Goal: Find contact information: Find contact information

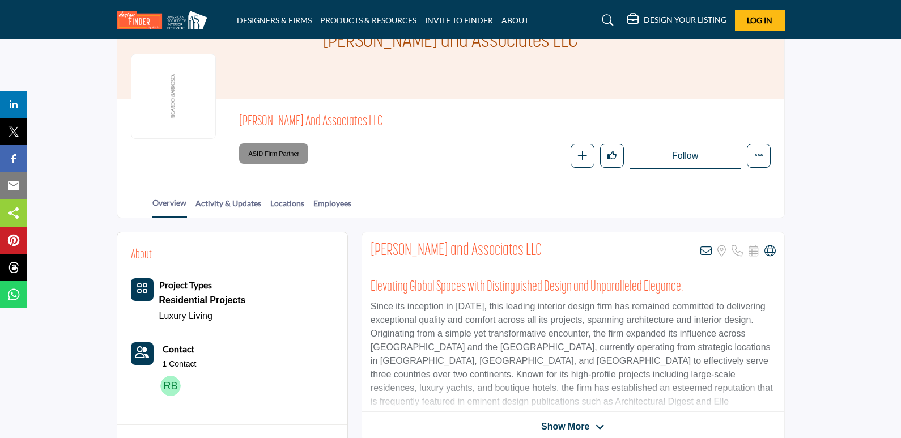
scroll to position [113, 0]
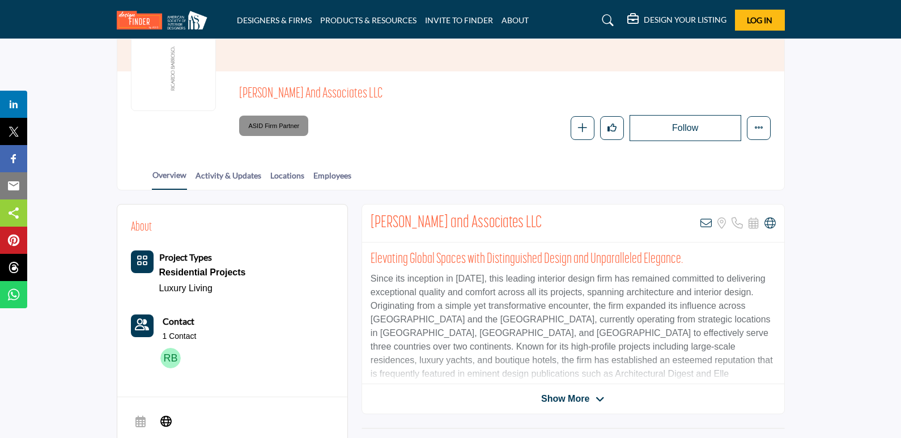
click at [172, 352] on img at bounding box center [170, 358] width 20 height 20
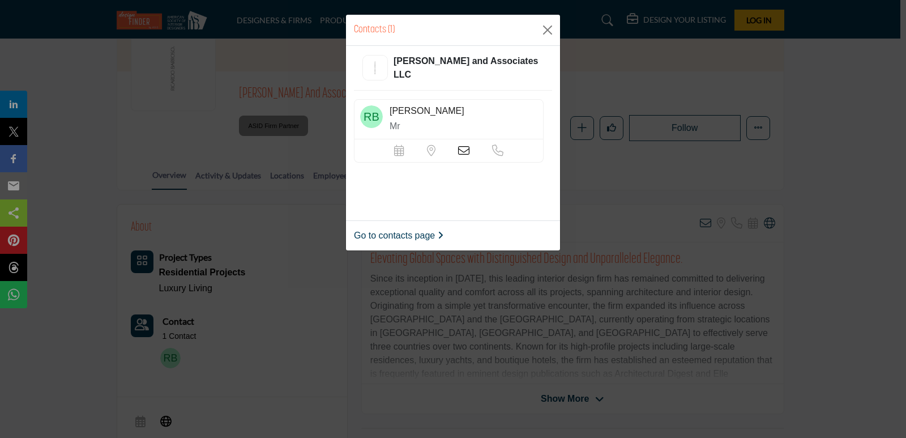
drag, startPoint x: 430, startPoint y: 108, endPoint x: 382, endPoint y: 108, distance: 48.2
click at [382, 108] on div "Ricardo Barroso Mr" at bounding box center [449, 119] width 190 height 40
click at [322, 258] on div "Contacts (1) Ricardo Barroso and Associates LLC Ricardo Barroso Mr" at bounding box center [453, 219] width 906 height 438
click at [317, 281] on div "Contacts (1) Ricardo Barroso and Associates LLC Ricardo Barroso Mr" at bounding box center [453, 219] width 906 height 438
click at [547, 32] on button "Close" at bounding box center [547, 30] width 17 height 17
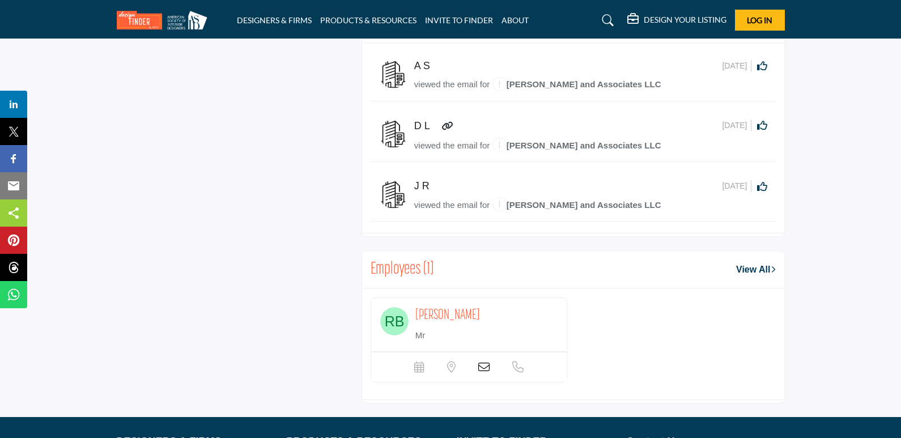
scroll to position [736, 0]
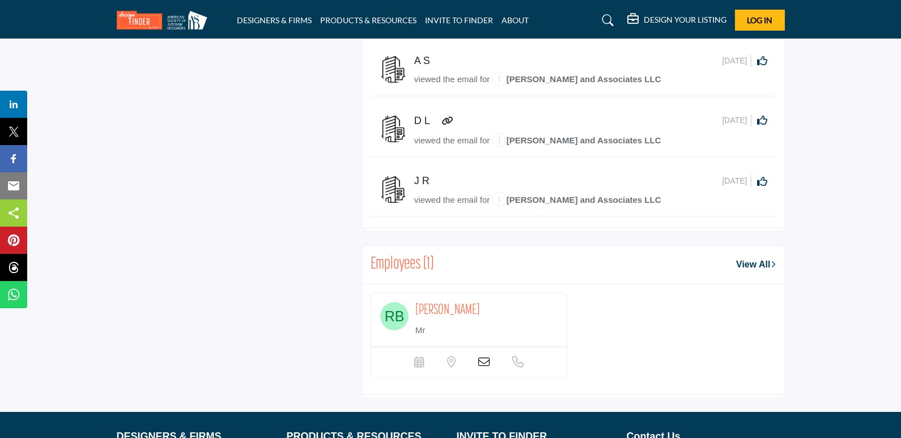
click at [747, 263] on link "View All" at bounding box center [755, 265] width 39 height 14
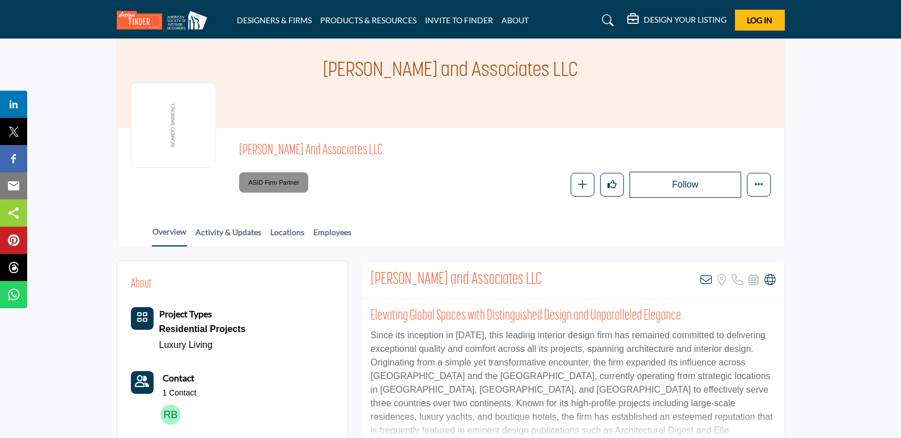
scroll to position [0, 0]
